Goal: Find specific fact: Find specific fact

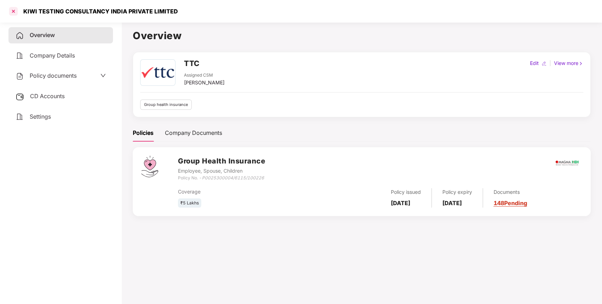
click at [14, 12] on div at bounding box center [13, 11] width 11 height 11
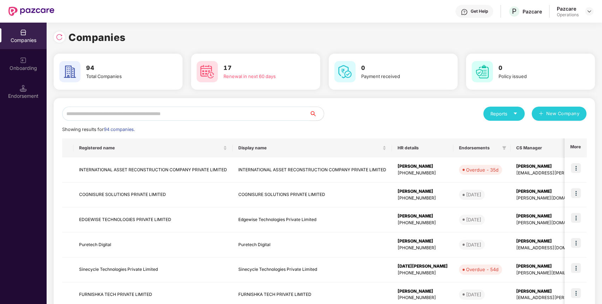
click at [147, 116] on input "text" at bounding box center [186, 114] width 248 height 14
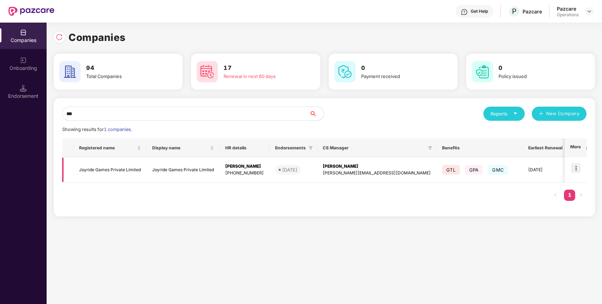
type input "***"
click at [89, 172] on td "Joyride Games Private Limited" at bounding box center [109, 170] width 73 height 25
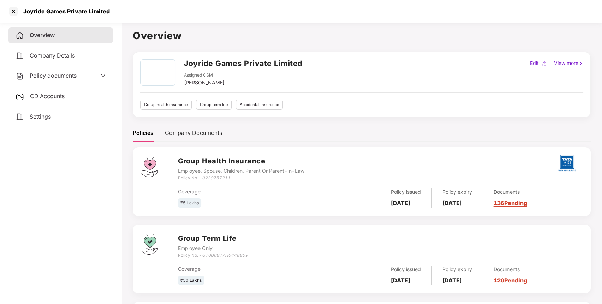
scroll to position [83, 0]
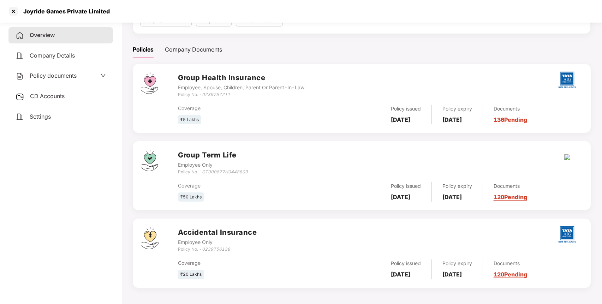
click at [211, 250] on icon "0239756138" at bounding box center [216, 249] width 28 height 5
copy icon "0239756138"
click at [67, 11] on div "Joyride Games Private Limited" at bounding box center [64, 11] width 91 height 7
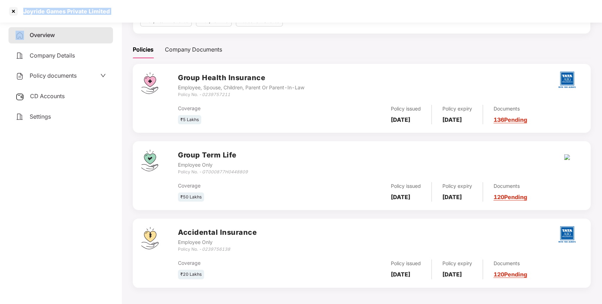
click at [67, 11] on div "Joyride Games Private Limited" at bounding box center [64, 11] width 91 height 7
copy div "Joyride Games Private Limited"
click at [67, 11] on div "Joyride Games Private Limited" at bounding box center [64, 11] width 91 height 7
click at [226, 248] on icon "0239756138" at bounding box center [216, 249] width 28 height 5
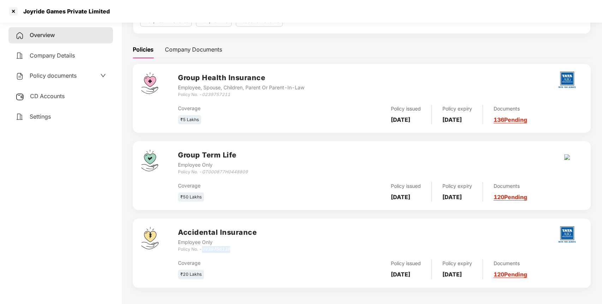
copy icon "0239756138"
click at [75, 11] on div "Joyride Games Private Limited" at bounding box center [64, 11] width 91 height 7
copy div "Joyride Games Private Limited"
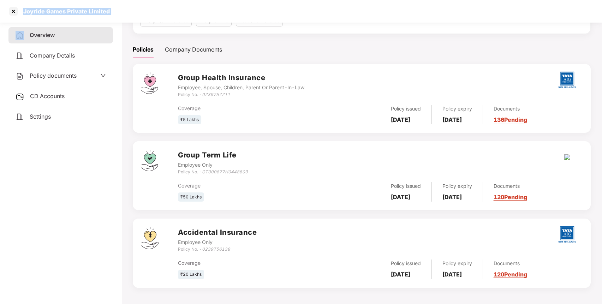
click at [75, 11] on div "Joyride Games Private Limited" at bounding box center [64, 11] width 91 height 7
click at [225, 95] on icon "0239757211" at bounding box center [216, 94] width 28 height 5
copy icon "0239757211"
click at [215, 170] on icon "GT000877H0448809" at bounding box center [225, 171] width 46 height 5
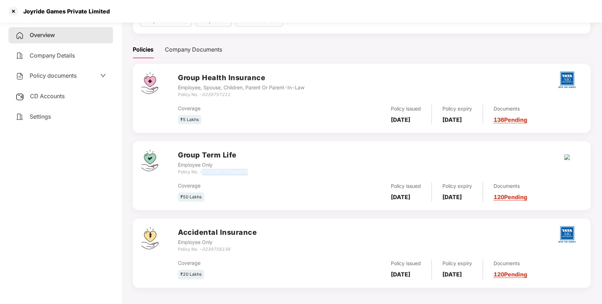
click at [215, 170] on icon "GT000877H0448809" at bounding box center [225, 171] width 46 height 5
copy icon "GT000877H0448809"
click at [219, 249] on icon "0239756138" at bounding box center [216, 249] width 28 height 5
copy icon "0239756138"
click at [219, 249] on icon "0239756138" at bounding box center [216, 249] width 28 height 5
